Goal: Task Accomplishment & Management: Complete application form

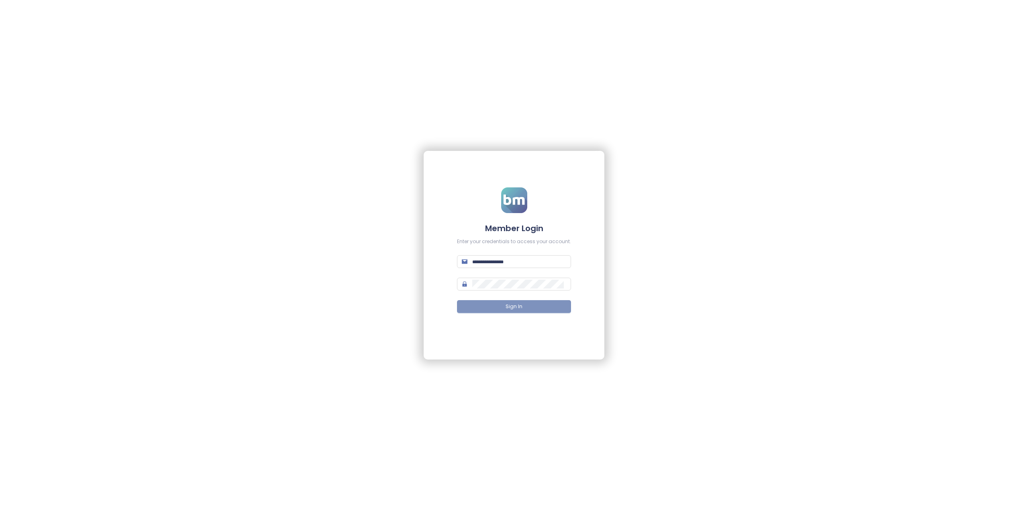
type input "**********"
click at [522, 310] on button "Sign In" at bounding box center [514, 306] width 114 height 13
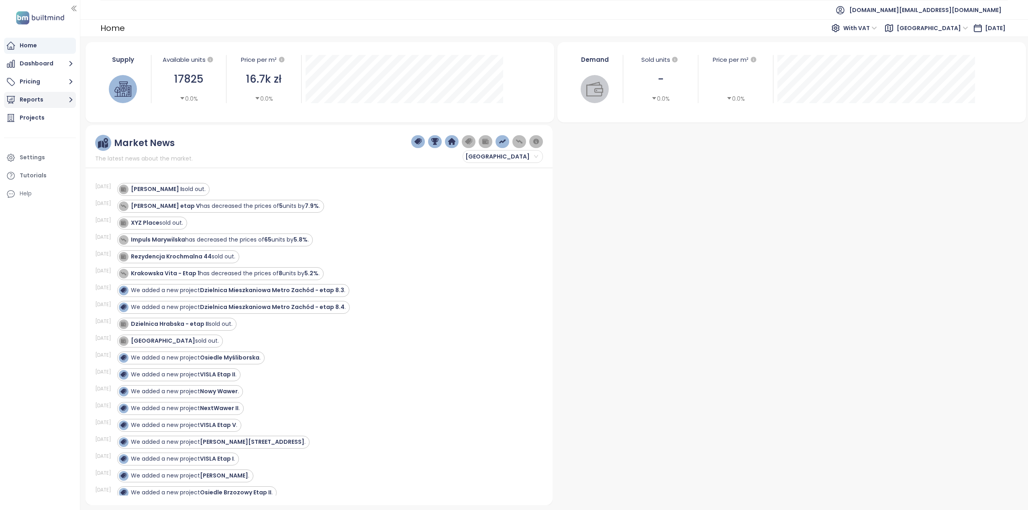
click at [35, 102] on button "Reports" at bounding box center [40, 100] width 72 height 16
click at [37, 122] on div "Add a report" at bounding box center [43, 118] width 35 height 10
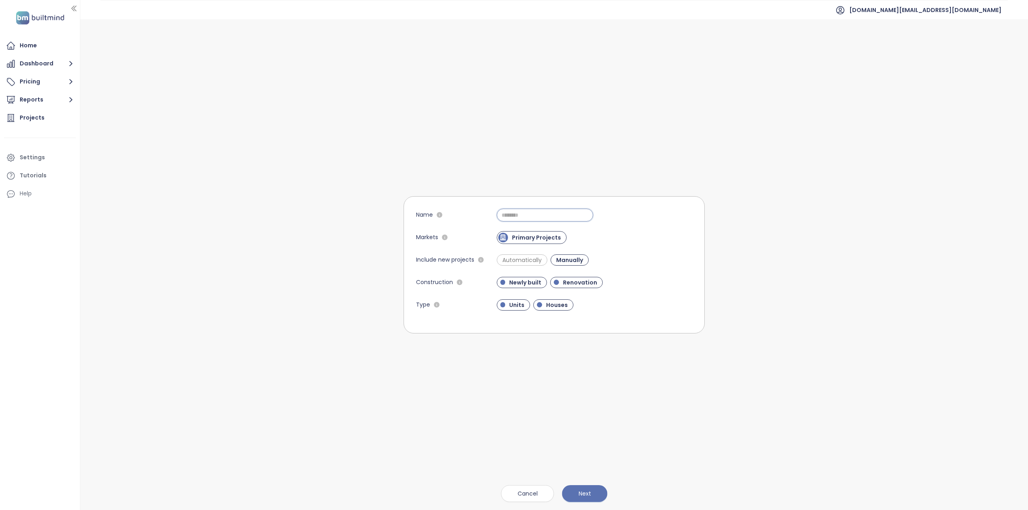
click at [553, 217] on input "Name" at bounding box center [545, 215] width 96 height 13
type input "****"
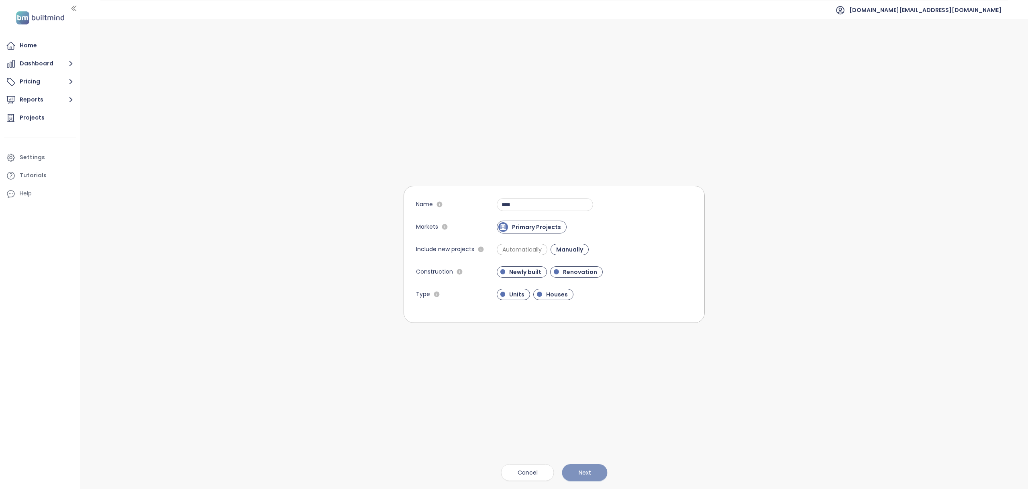
click at [590, 474] on span "Next" at bounding box center [585, 473] width 12 height 9
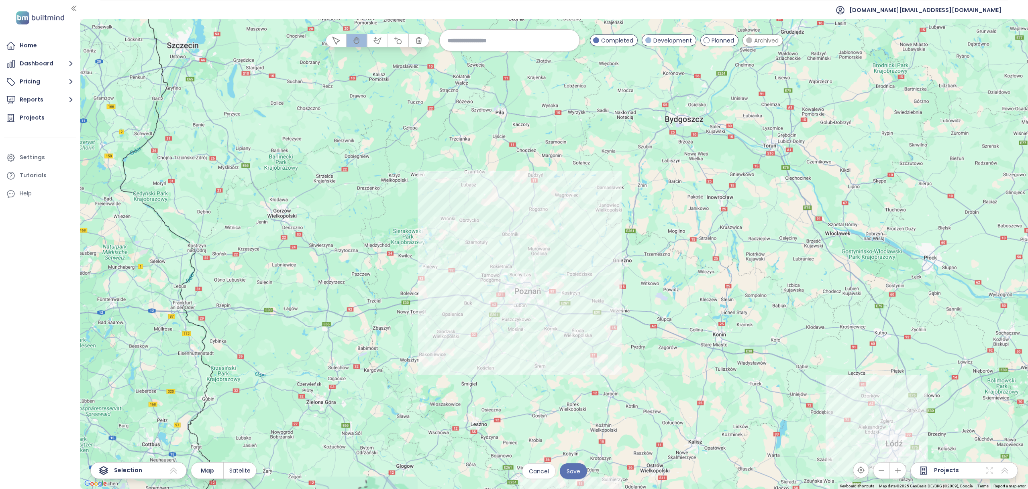
drag, startPoint x: 416, startPoint y: 290, endPoint x: 567, endPoint y: 300, distance: 151.3
click at [529, 276] on div at bounding box center [554, 254] width 948 height 470
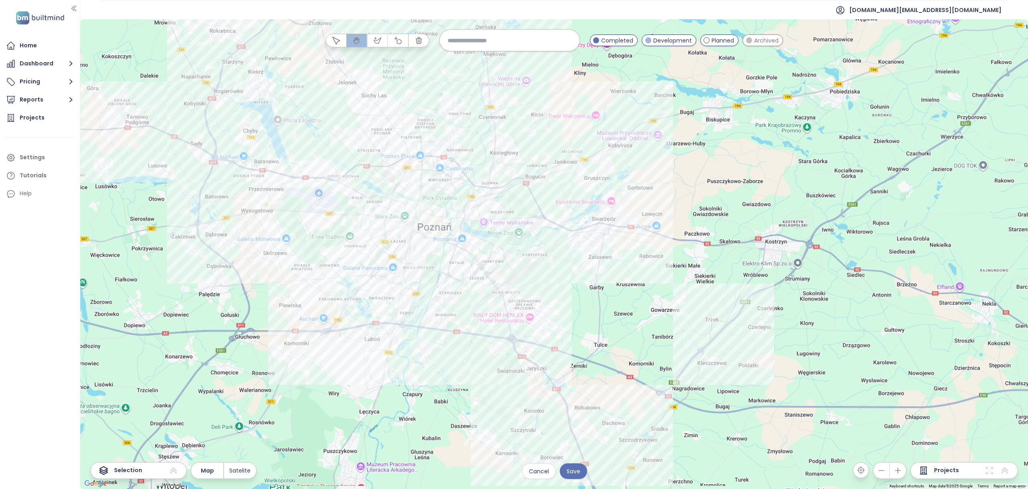
drag, startPoint x: 481, startPoint y: 249, endPoint x: 551, endPoint y: 220, distance: 76.0
click at [597, 247] on div at bounding box center [554, 254] width 948 height 470
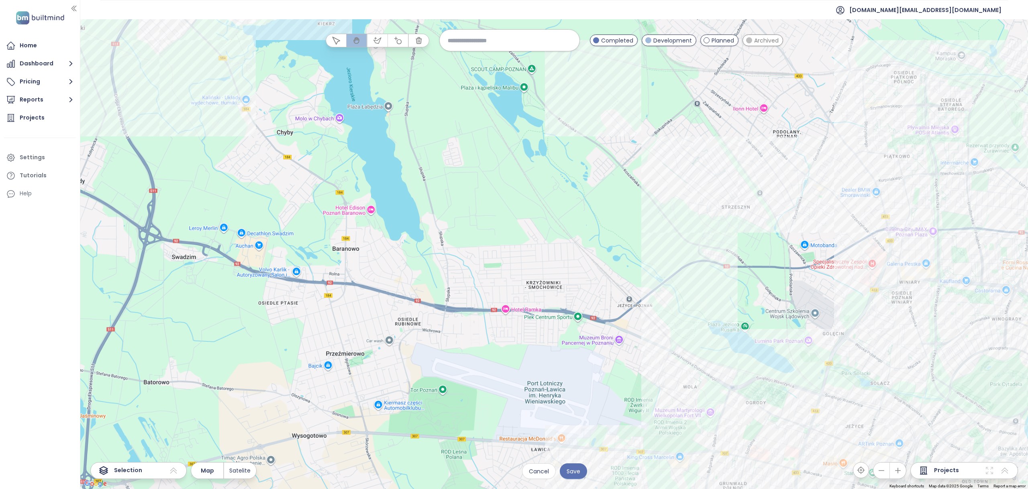
drag, startPoint x: 653, startPoint y: 227, endPoint x: 565, endPoint y: 196, distance: 93.6
click at [565, 196] on div at bounding box center [554, 254] width 948 height 470
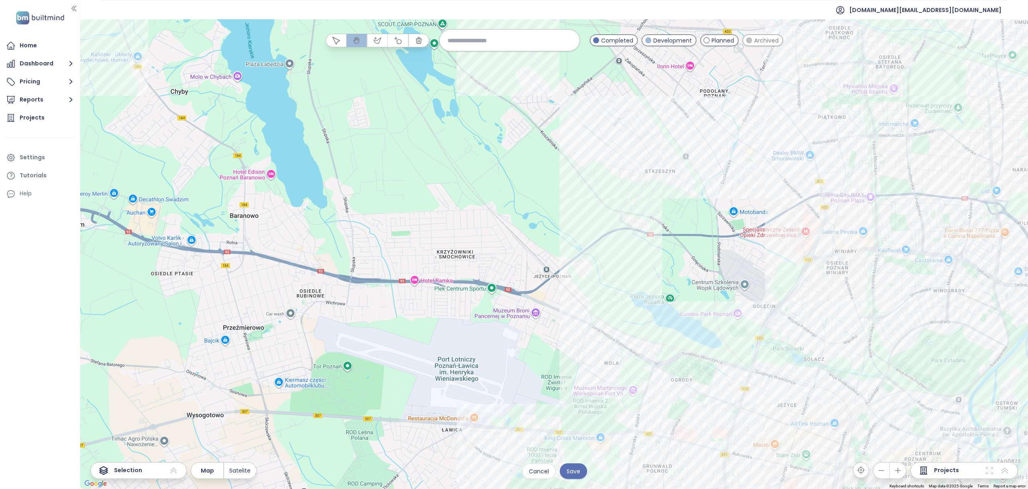
drag, startPoint x: 512, startPoint y: 149, endPoint x: 423, endPoint y: 131, distance: 90.2
click at [423, 131] on div at bounding box center [554, 254] width 948 height 470
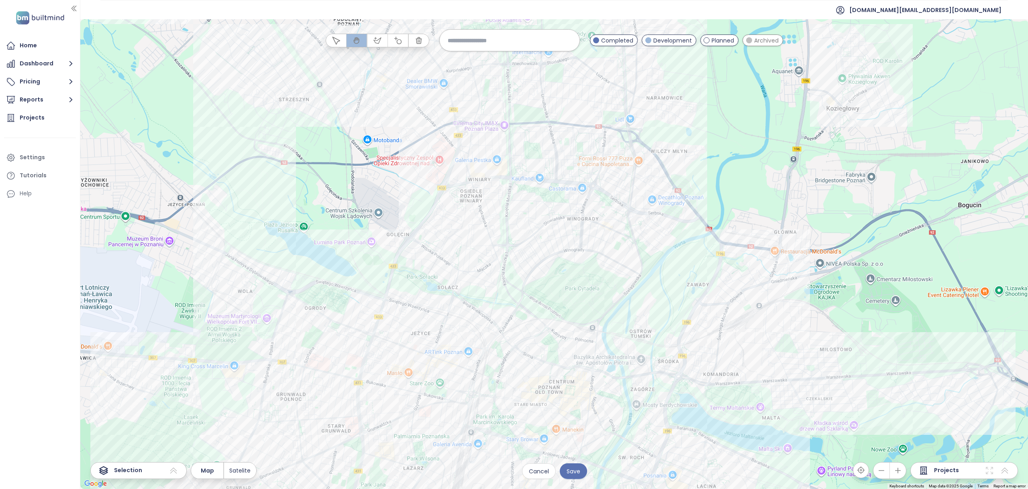
click at [476, 44] on input at bounding box center [510, 40] width 124 height 17
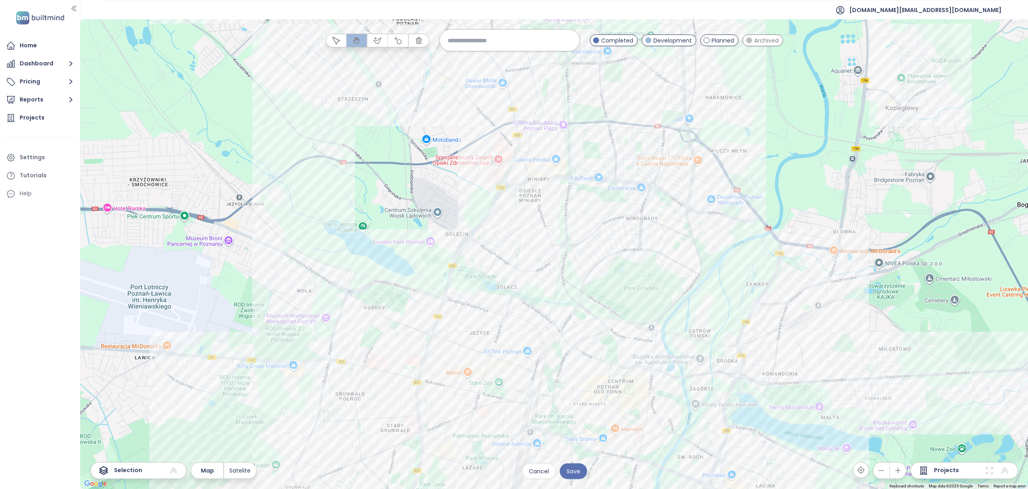
drag, startPoint x: 368, startPoint y: 217, endPoint x: 429, endPoint y: 216, distance: 60.6
click at [429, 216] on div at bounding box center [554, 254] width 948 height 470
click at [453, 173] on div at bounding box center [554, 254] width 948 height 470
click at [1007, 470] on icon at bounding box center [1005, 471] width 10 height 10
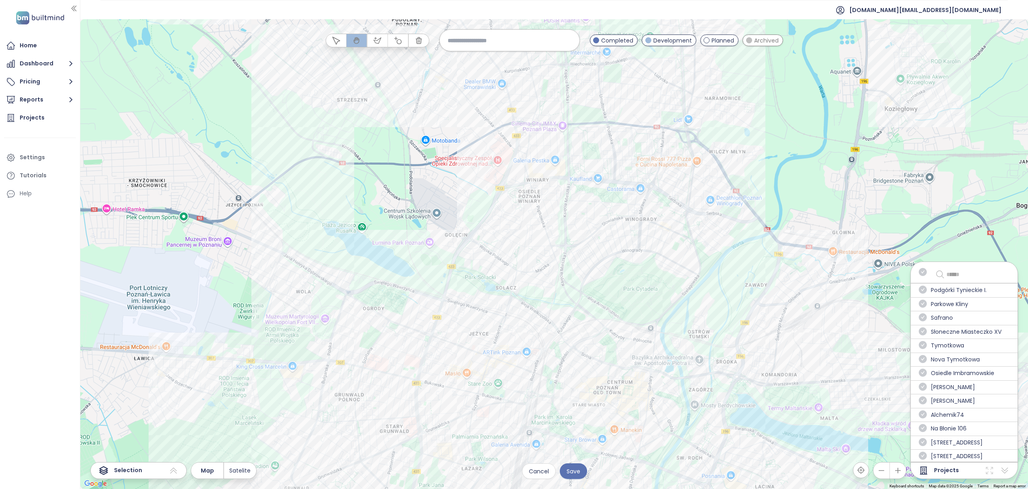
click at [964, 276] on input "text" at bounding box center [975, 275] width 59 height 10
